Goal: Task Accomplishment & Management: Use online tool/utility

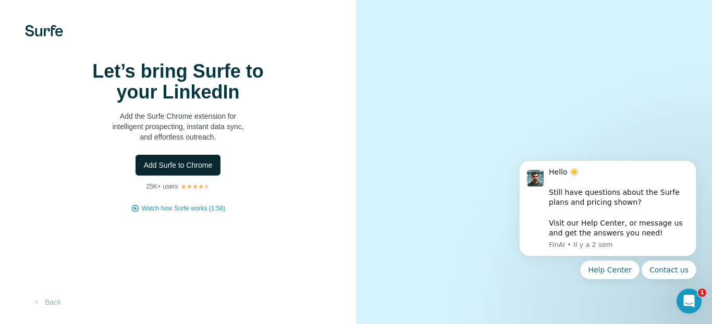
click at [167, 171] on span "Add Surfe to Chrome" at bounding box center [178, 165] width 69 height 10
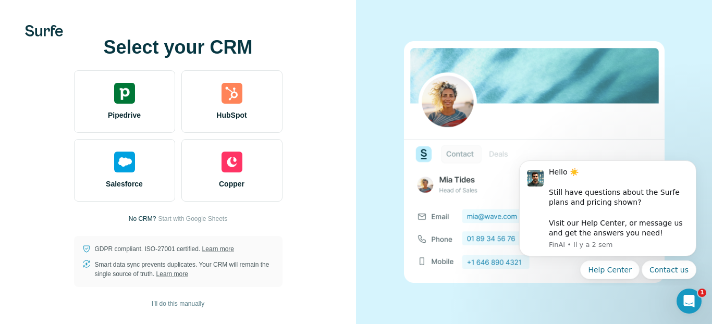
click at [214, 86] on div "HubSpot" at bounding box center [231, 101] width 101 height 63
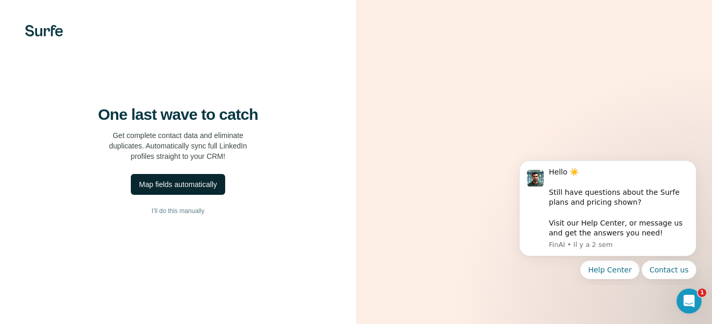
click at [189, 195] on button "Map fields automatically" at bounding box center [178, 184] width 94 height 21
